Goal: Information Seeking & Learning: Find contact information

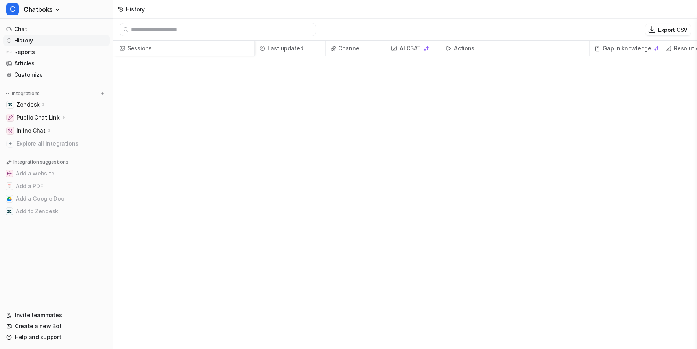
scroll to position [738, 0]
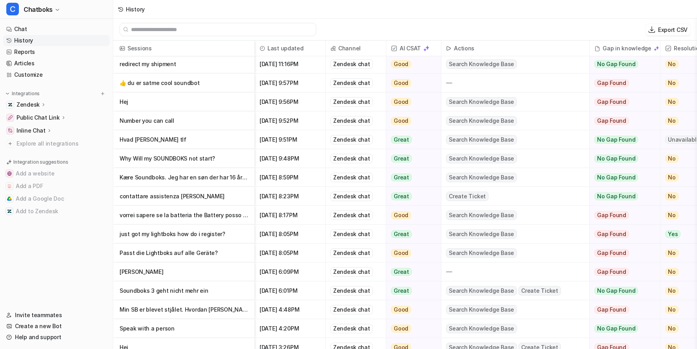
click at [240, 85] on p "👍 du er satme cool soundbot" at bounding box center [184, 83] width 129 height 19
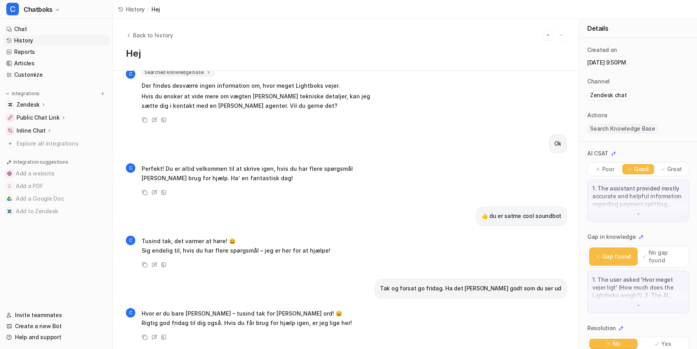
scroll to position [1134, 0]
click at [169, 47] on div "Back to history Hej" at bounding box center [346, 45] width 466 height 52
click at [173, 39] on span "Back to history" at bounding box center [153, 35] width 40 height 8
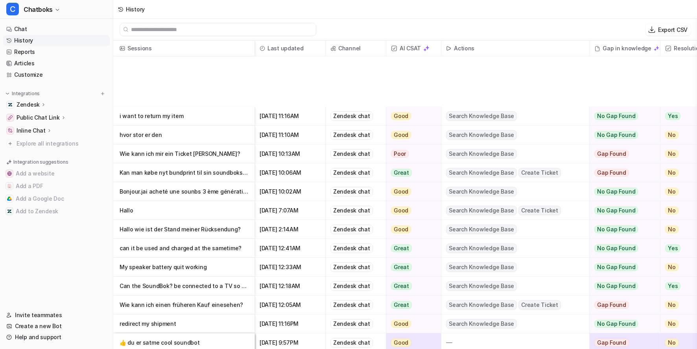
scroll to position [739, 0]
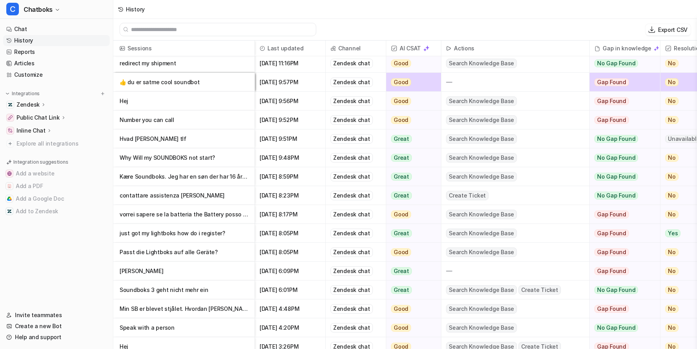
click at [218, 129] on p "Number you can call" at bounding box center [184, 120] width 129 height 19
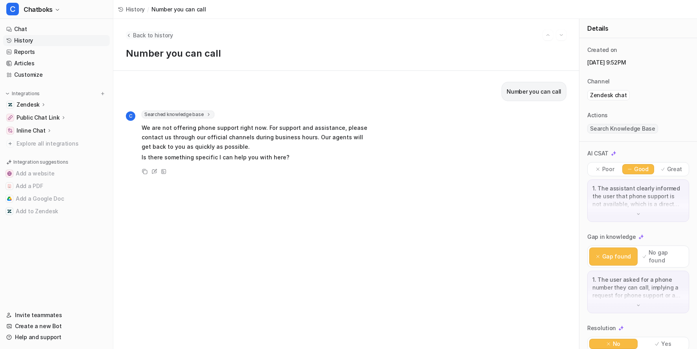
click at [168, 39] on span "Back to history" at bounding box center [153, 35] width 40 height 8
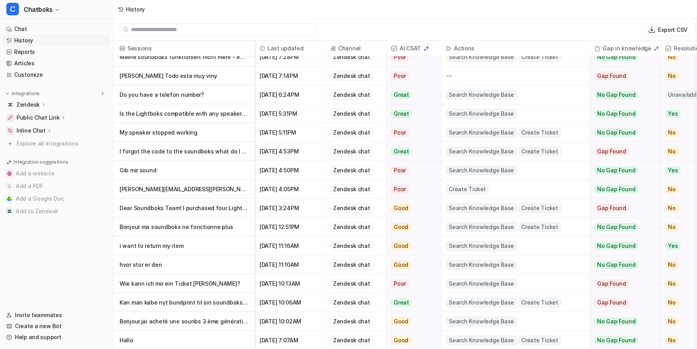
scroll to position [350, 0]
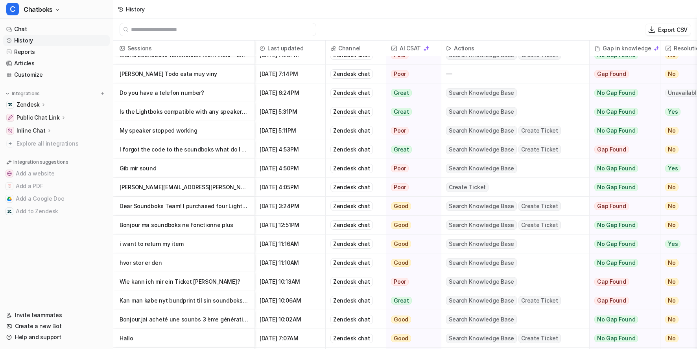
click at [229, 159] on p "I forgot the code to the soundboks what do I do" at bounding box center [184, 149] width 129 height 19
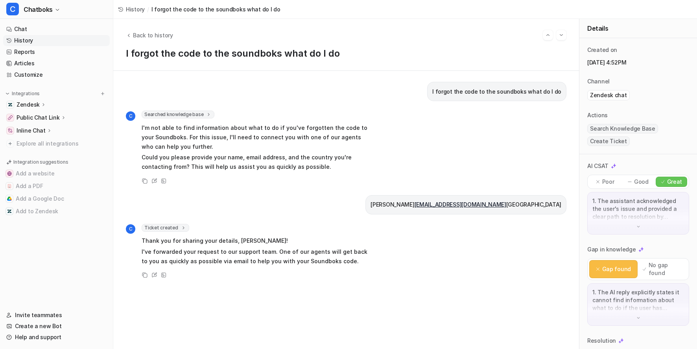
drag, startPoint x: 461, startPoint y: 245, endPoint x: 525, endPoint y: 246, distance: 63.3
click at [525, 209] on p "[PERSON_NAME] [EMAIL_ADDRESS][DOMAIN_NAME] [GEOGRAPHIC_DATA]" at bounding box center [466, 204] width 191 height 9
drag, startPoint x: 524, startPoint y: 246, endPoint x: 461, endPoint y: 244, distance: 63.7
click at [461, 209] on p "[PERSON_NAME] [EMAIL_ADDRESS][DOMAIN_NAME] [GEOGRAPHIC_DATA]" at bounding box center [466, 204] width 191 height 9
copy p "[EMAIL_ADDRESS][DOMAIN_NAME]"
